Goal: Information Seeking & Learning: Learn about a topic

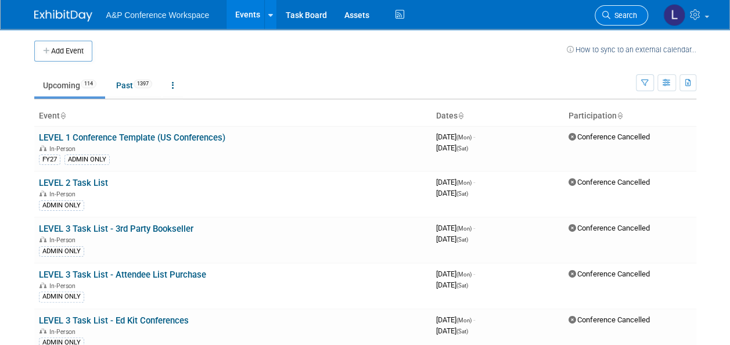
click at [612, 14] on span "Search" at bounding box center [623, 15] width 27 height 9
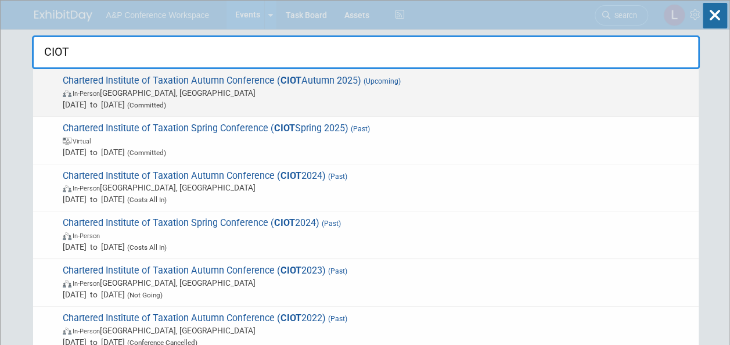
type input "CIOT"
click at [255, 80] on span "Chartered Institute of Taxation Autumn Conference ( CIOT Autumn 2025) (Upcoming…" at bounding box center [375, 92] width 633 height 35
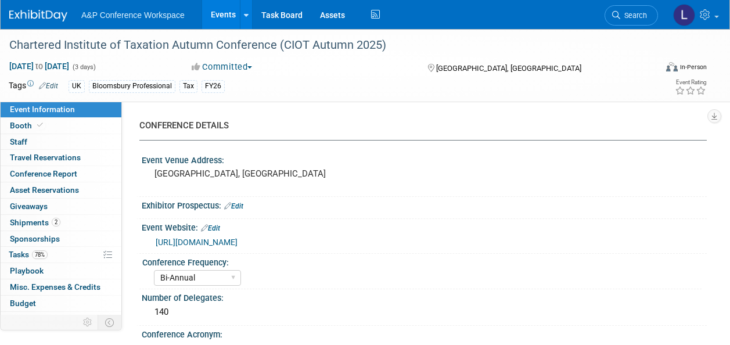
select select "Bi-Annual"
select select "Level 2"
select select "In-Person Booth"
select select "Tax & Accounting"
select select "Bloomsbury Professional"
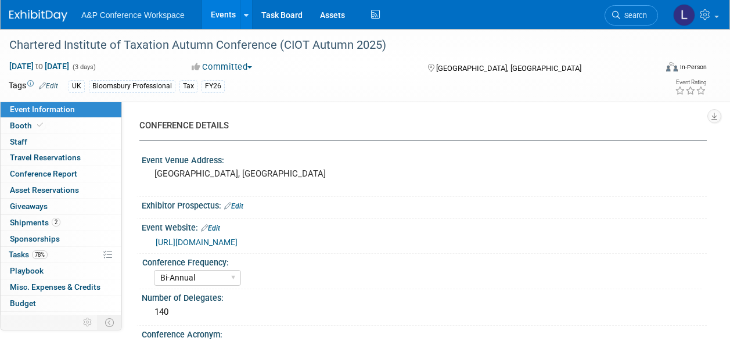
select select "[PERSON_NAME]"
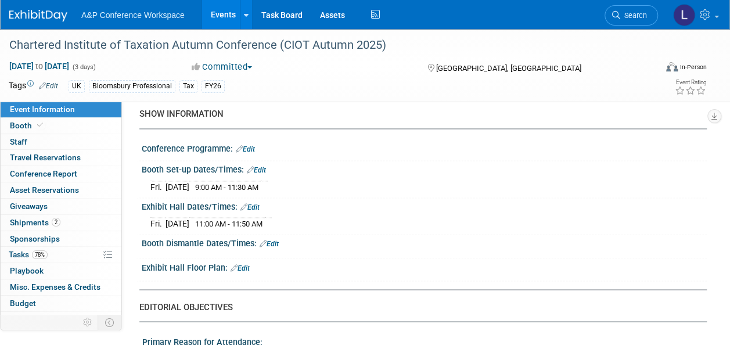
scroll to position [813, 0]
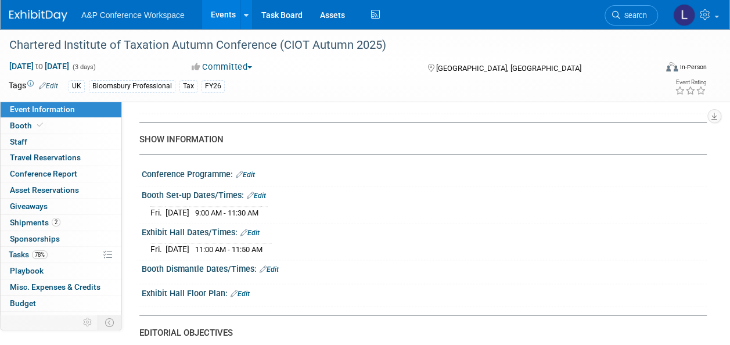
drag, startPoint x: 140, startPoint y: 132, endPoint x: 309, endPoint y: 288, distance: 229.2
copy div "SHOW INFORMATION Conference Programme: Edit Booth Set-up Dates/Times: Edit [DAT…"
click at [418, 260] on div "Booth Dismantle Dates/Times: Edit" at bounding box center [424, 267] width 565 height 15
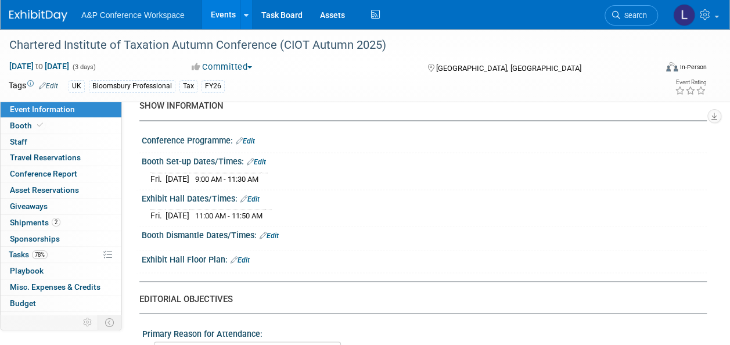
scroll to position [871, 0]
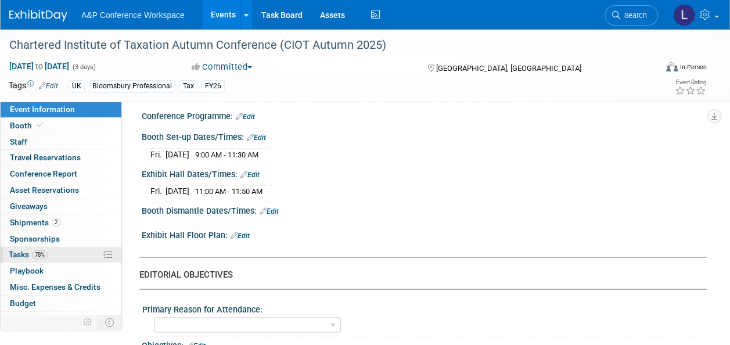
click at [48, 251] on link "78% Tasks 78%" at bounding box center [61, 255] width 121 height 16
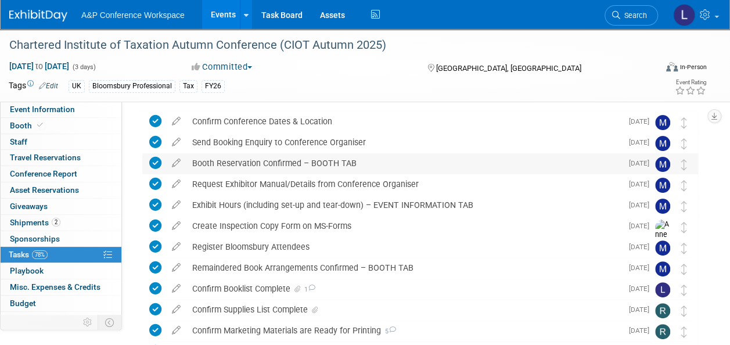
scroll to position [58, 0]
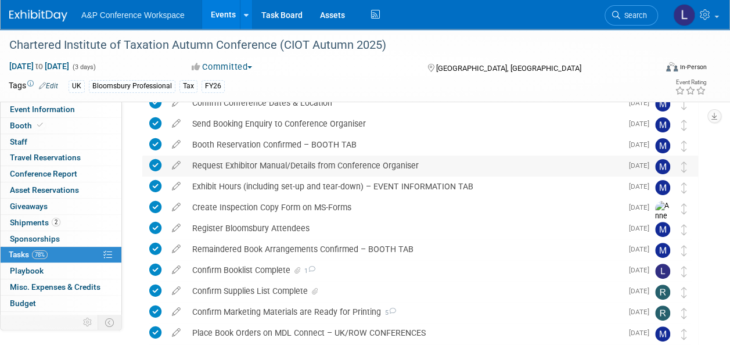
click at [291, 164] on div "Request Exhibitor Manual/Details from Conference Organiser" at bounding box center [403, 166] width 435 height 20
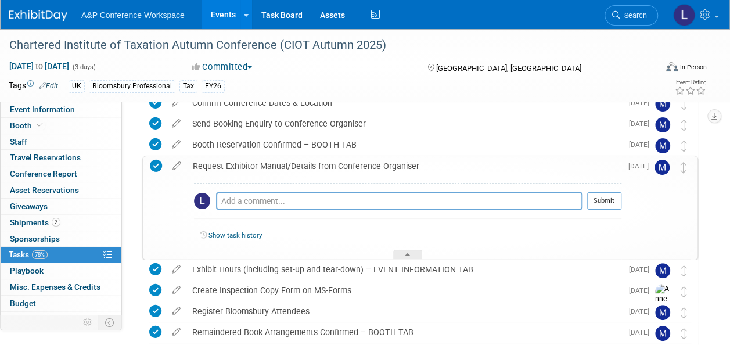
click at [232, 231] on link "Show task history" at bounding box center [234, 235] width 53 height 8
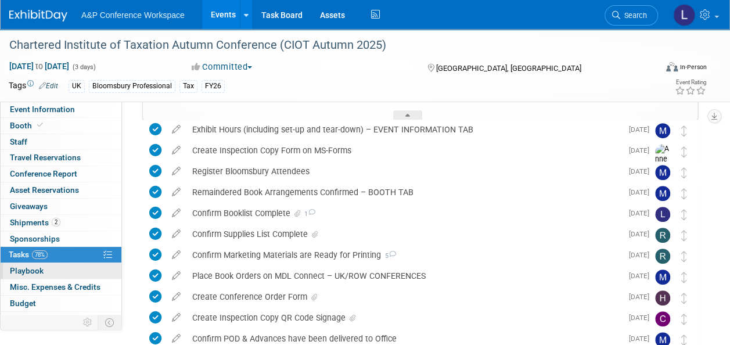
scroll to position [42, 0]
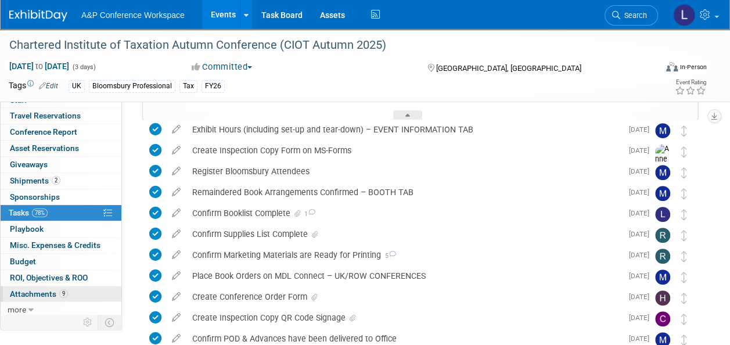
click at [48, 289] on span "Attachments 9" at bounding box center [39, 293] width 58 height 9
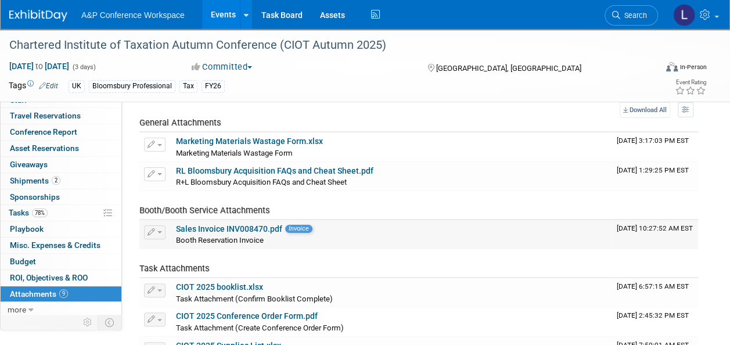
scroll to position [58, 0]
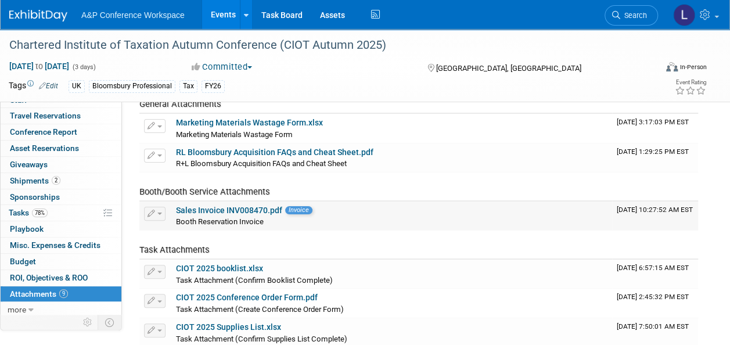
click at [224, 210] on link "Sales Invoice INV008470.pdf" at bounding box center [229, 209] width 106 height 9
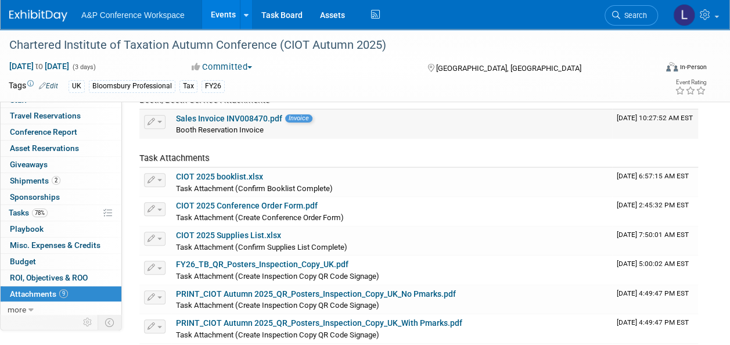
scroll to position [174, 0]
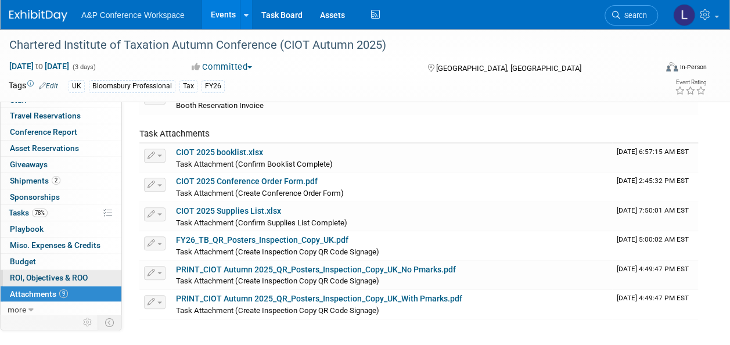
click at [44, 275] on span "ROI, Objectives & ROO 0" at bounding box center [49, 277] width 78 height 9
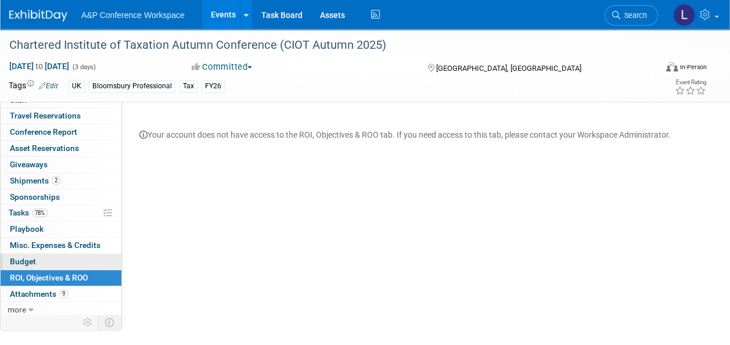
click at [42, 257] on link "Budget" at bounding box center [61, 262] width 121 height 16
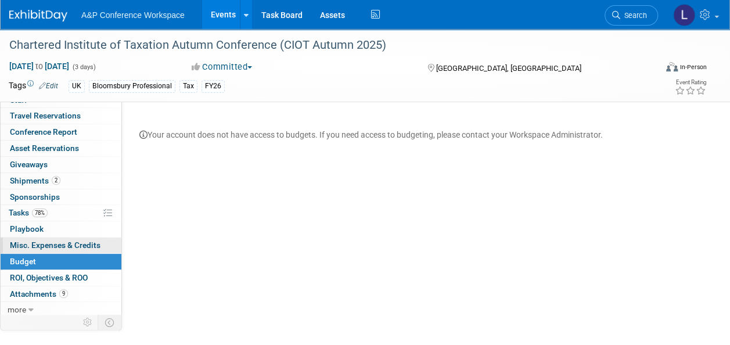
click at [47, 240] on span "Misc. Expenses & Credits 0" at bounding box center [55, 244] width 91 height 9
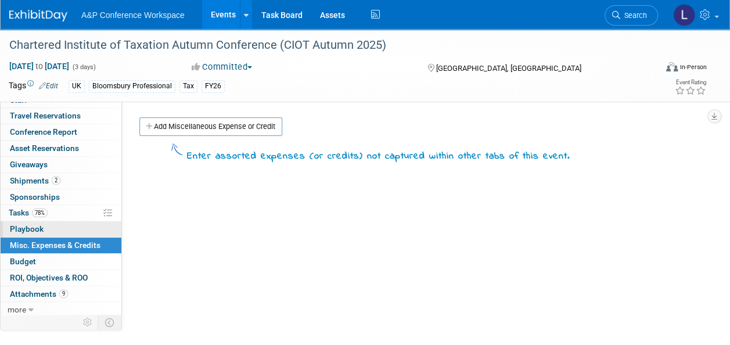
click at [35, 221] on link "0 Playbook 0" at bounding box center [61, 229] width 121 height 16
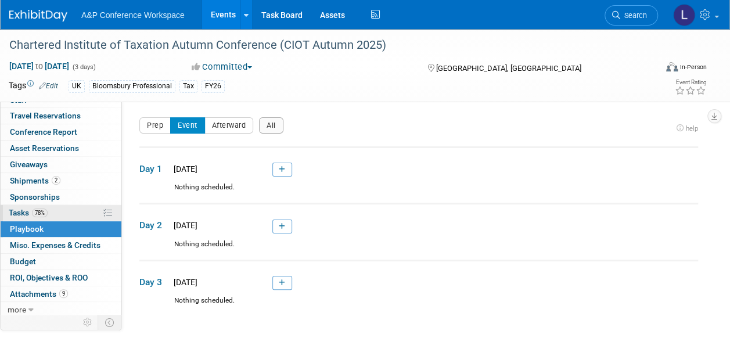
click at [36, 212] on span "78%" at bounding box center [40, 212] width 16 height 9
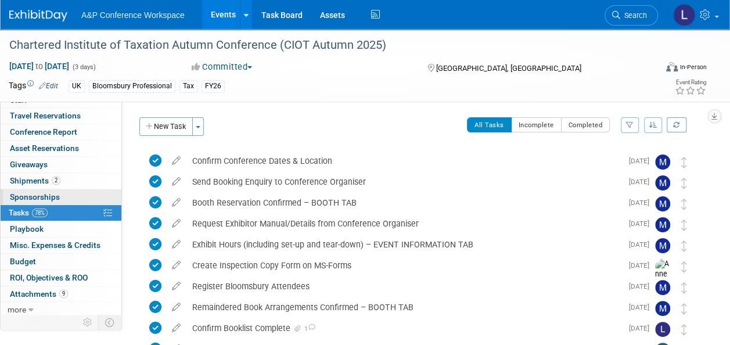
click at [41, 193] on span "Sponsorships 0" at bounding box center [35, 196] width 50 height 9
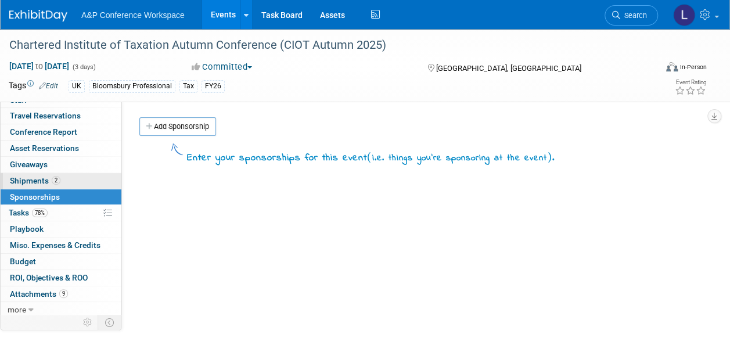
click at [40, 179] on span "Shipments 2" at bounding box center [35, 180] width 51 height 9
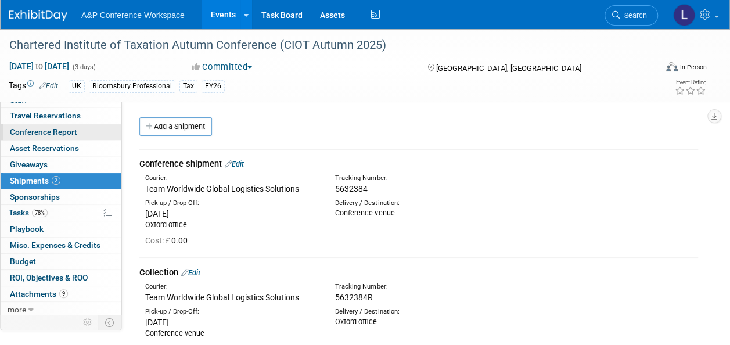
click at [56, 132] on span "Conference Report" at bounding box center [43, 131] width 67 height 9
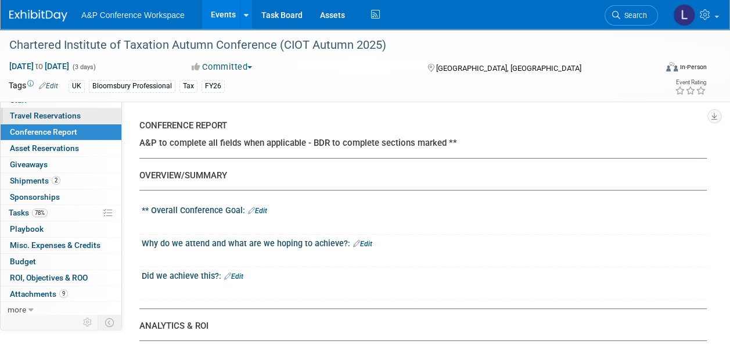
click at [57, 119] on span "Travel Reservations 0" at bounding box center [45, 115] width 71 height 9
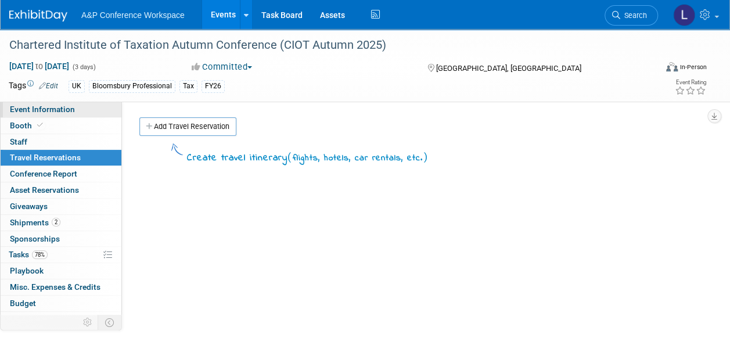
click at [62, 111] on span "Event Information" at bounding box center [42, 108] width 65 height 9
select select "Bi-Annual"
select select "Level 2"
select select "In-Person Booth"
select select "Tax & Accounting"
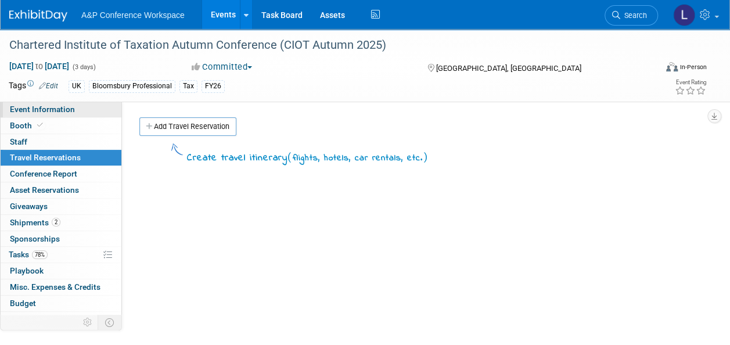
select select "Bloomsbury Professional"
select select "[PERSON_NAME]"
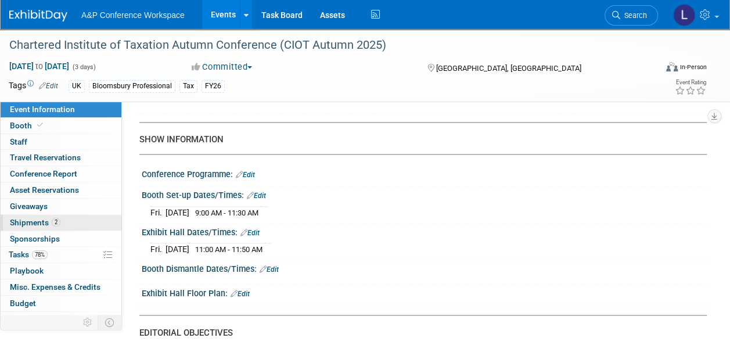
click at [52, 220] on span "2" at bounding box center [56, 222] width 9 height 9
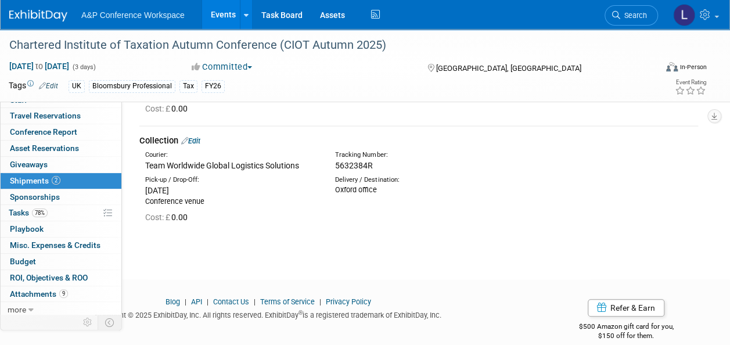
scroll to position [147, 0]
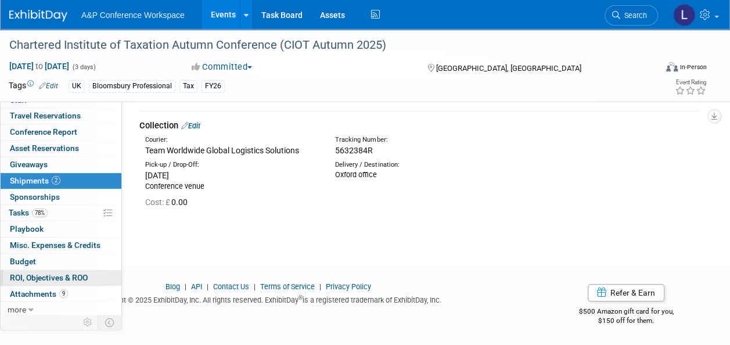
drag, startPoint x: 28, startPoint y: 288, endPoint x: 44, endPoint y: 281, distance: 17.7
click at [28, 289] on span "Attachments 9" at bounding box center [39, 293] width 58 height 9
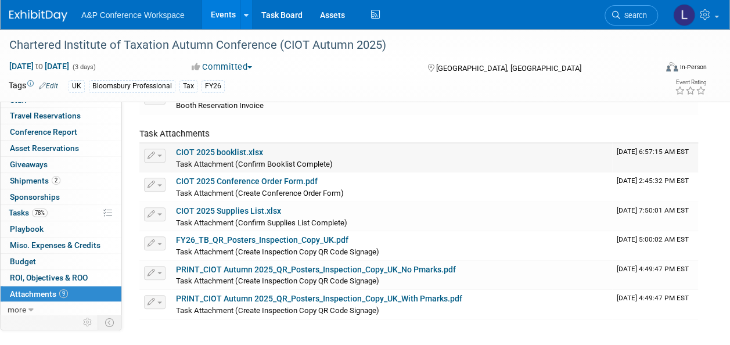
scroll to position [232, 0]
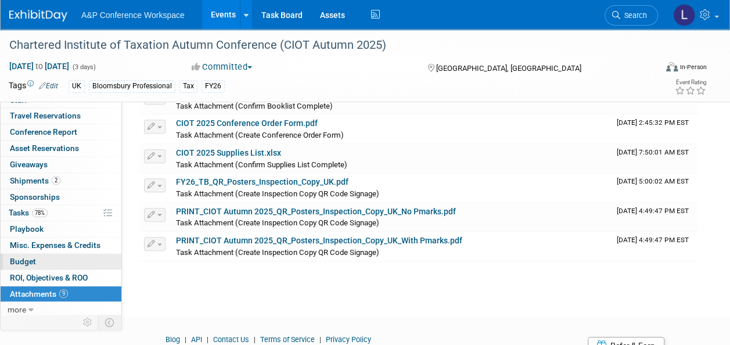
click at [27, 257] on span "Budget" at bounding box center [23, 261] width 26 height 9
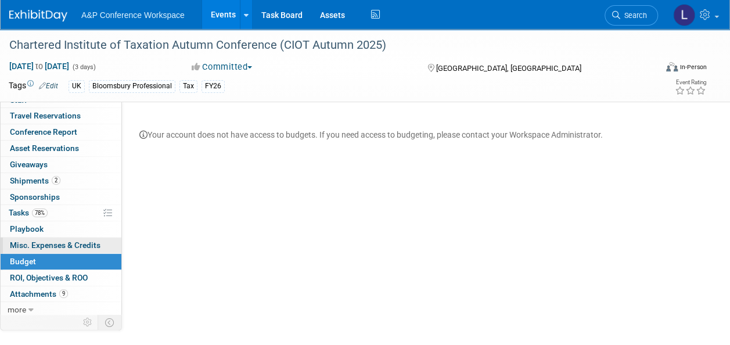
click at [37, 241] on span "Misc. Expenses & Credits 0" at bounding box center [55, 244] width 91 height 9
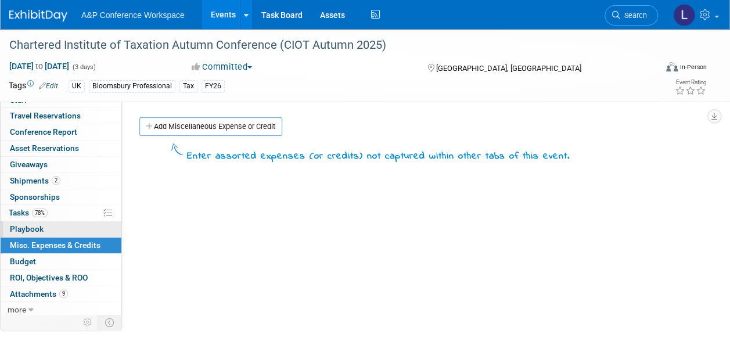
click at [35, 224] on span "Playbook 0" at bounding box center [27, 228] width 34 height 9
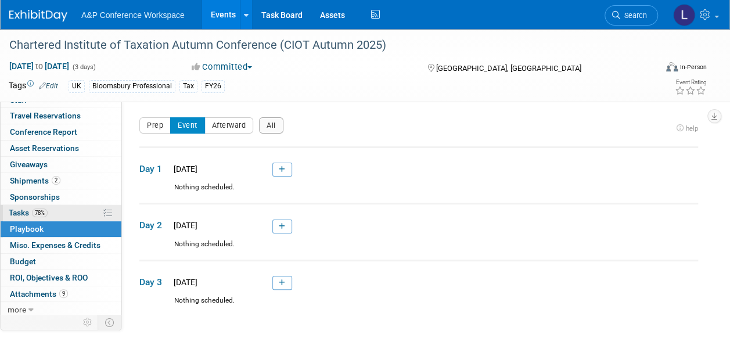
click at [35, 208] on span "78%" at bounding box center [40, 212] width 16 height 9
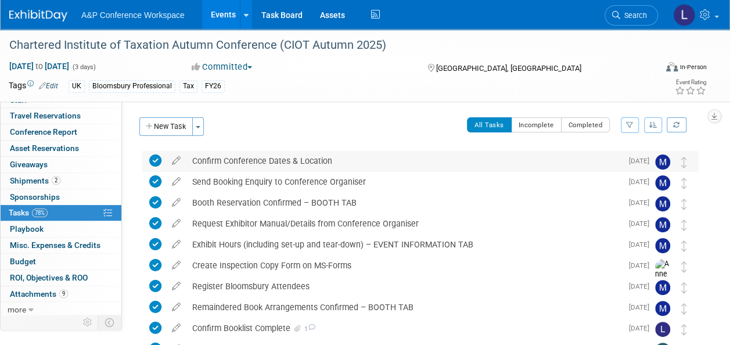
click at [287, 158] on div "Confirm Conference Dates & Location" at bounding box center [403, 161] width 435 height 20
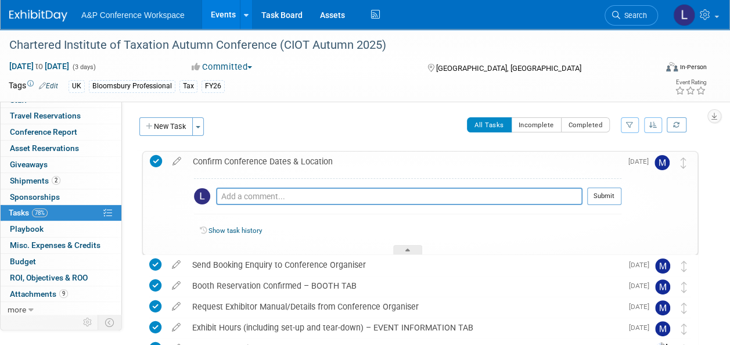
click at [223, 229] on link "Show task history" at bounding box center [234, 230] width 53 height 8
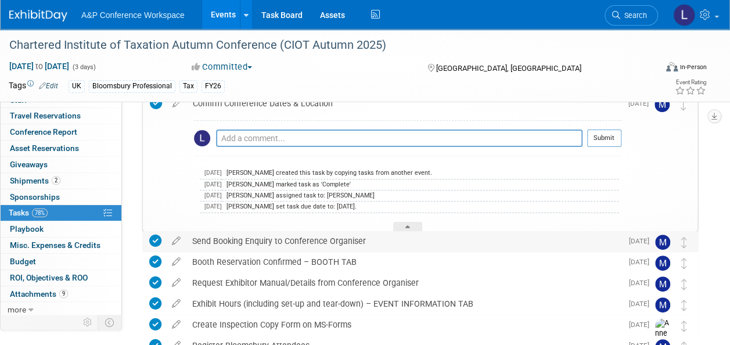
scroll to position [116, 0]
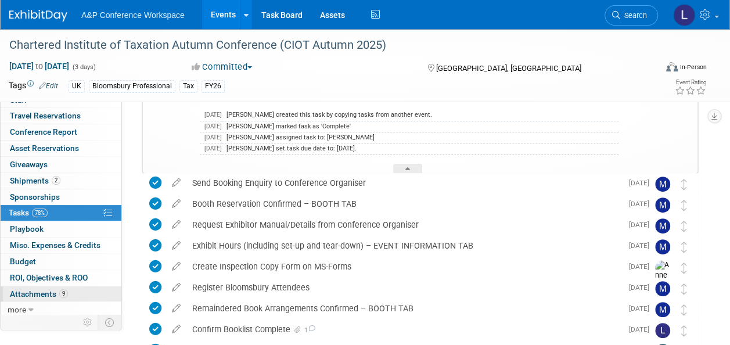
click at [35, 291] on span "Attachments 9" at bounding box center [39, 293] width 58 height 9
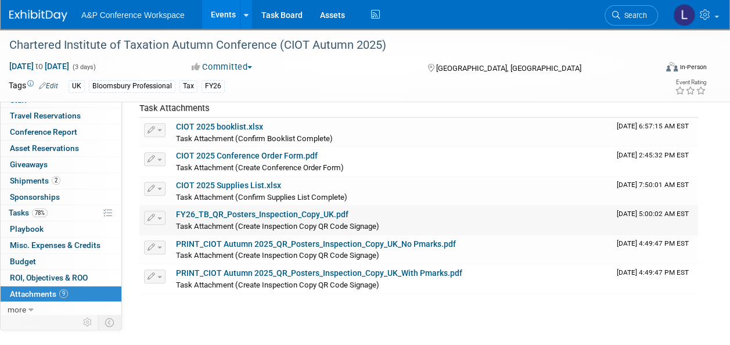
scroll to position [174, 0]
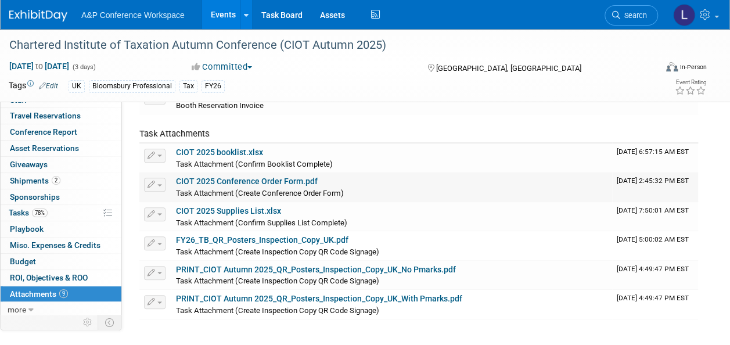
click at [284, 185] on div "CIOT 2025 Conference Order Form.pdf" at bounding box center [391, 181] width 431 height 10
click at [290, 183] on link "CIOT 2025 Conference Order Form.pdf" at bounding box center [247, 180] width 142 height 9
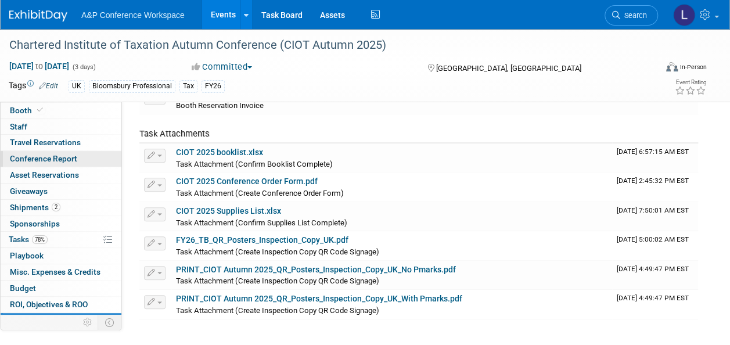
scroll to position [0, 0]
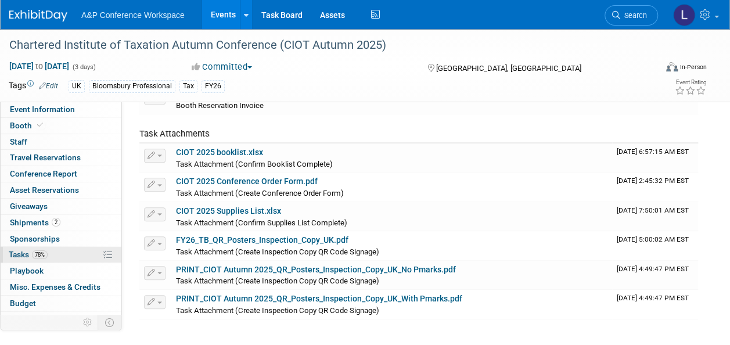
click at [19, 252] on span "Tasks 78%" at bounding box center [28, 254] width 39 height 9
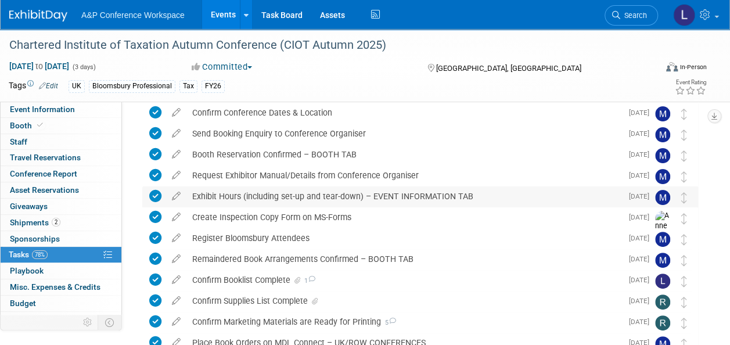
scroll to position [116, 0]
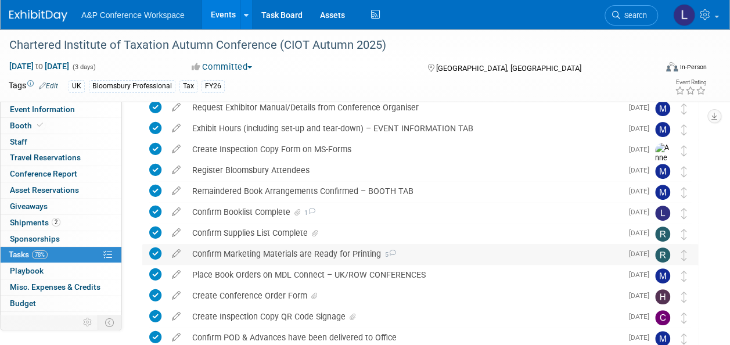
click at [312, 253] on div "Confirm Marketing Materials are Ready for Printing 5" at bounding box center [403, 254] width 435 height 20
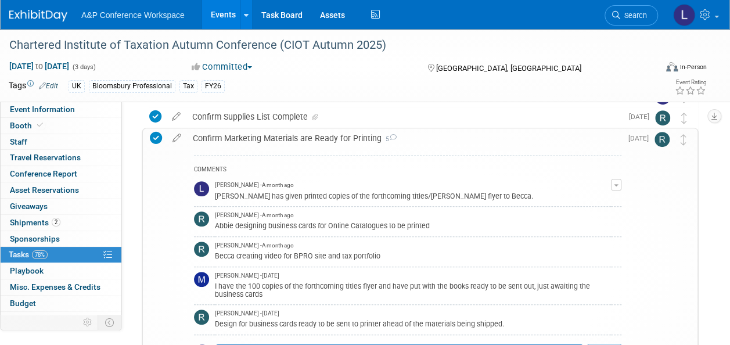
scroll to position [290, 0]
